Goal: Task Accomplishment & Management: Use online tool/utility

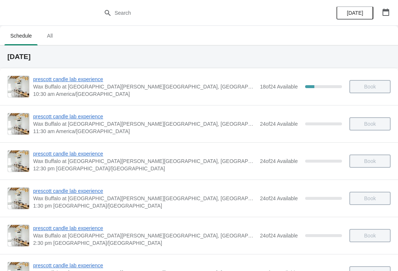
click at [85, 80] on span "prescott candle lab experience" at bounding box center [144, 79] width 223 height 7
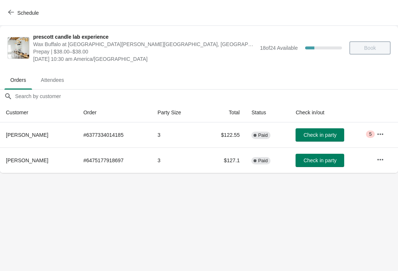
click at [304, 137] on span "Check in party" at bounding box center [320, 135] width 33 height 6
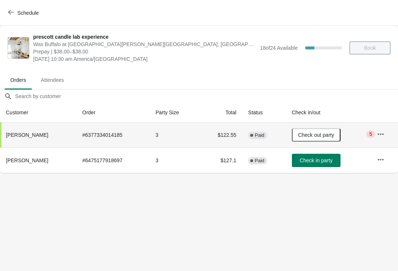
click at [316, 163] on span "Check in party" at bounding box center [316, 160] width 33 height 6
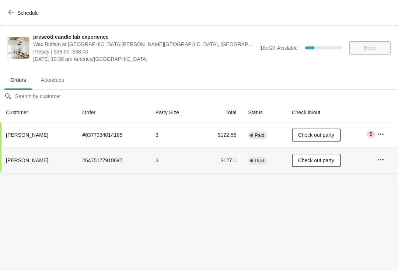
click at [25, 10] on span "Schedule" at bounding box center [27, 13] width 21 height 6
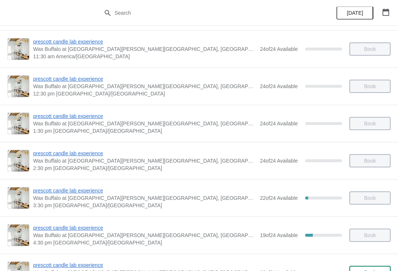
scroll to position [80, 0]
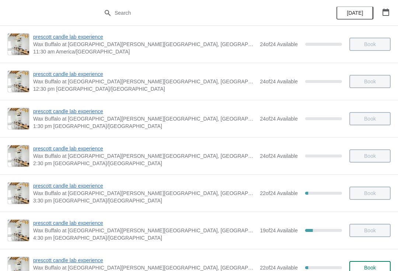
click at [241, 199] on span "3:30 pm [GEOGRAPHIC_DATA]/[GEOGRAPHIC_DATA]" at bounding box center [144, 200] width 223 height 7
click at [64, 186] on span "prescott candle lab experience" at bounding box center [144, 185] width 223 height 7
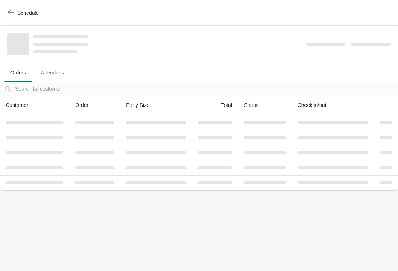
scroll to position [0, 0]
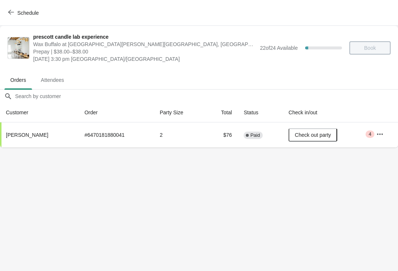
click at [23, 15] on span "Schedule" at bounding box center [27, 13] width 21 height 6
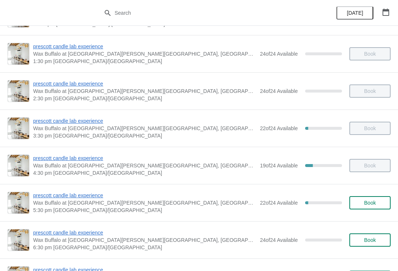
scroll to position [146, 0]
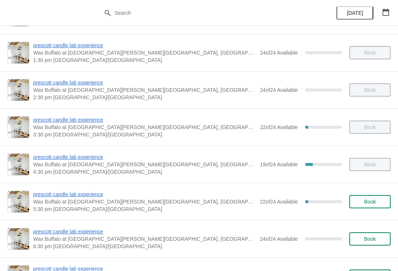
click at [72, 154] on span "prescott candle lab experience" at bounding box center [144, 156] width 223 height 7
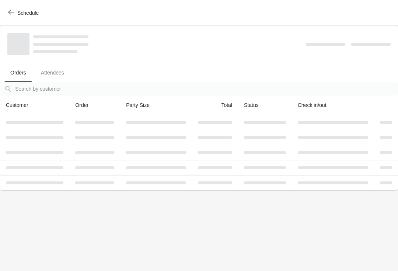
scroll to position [0, 0]
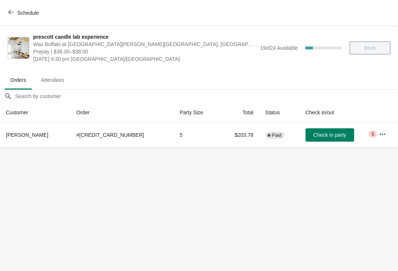
click at [313, 131] on button "Check in party" at bounding box center [330, 134] width 49 height 13
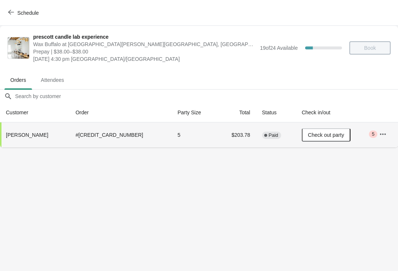
click at [21, 14] on span "Schedule" at bounding box center [27, 13] width 21 height 6
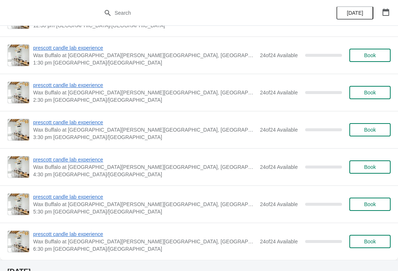
scroll to position [536, 0]
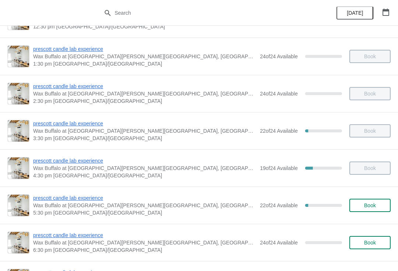
scroll to position [143, 0]
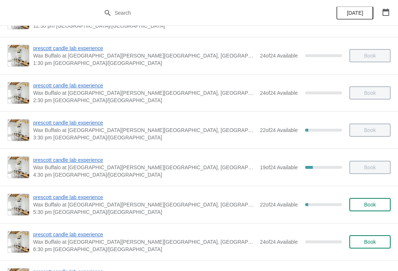
click at [53, 159] on span "prescott candle lab experience" at bounding box center [144, 159] width 223 height 7
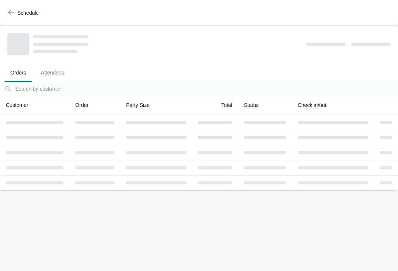
scroll to position [0, 0]
